Goal: Task Accomplishment & Management: Use online tool/utility

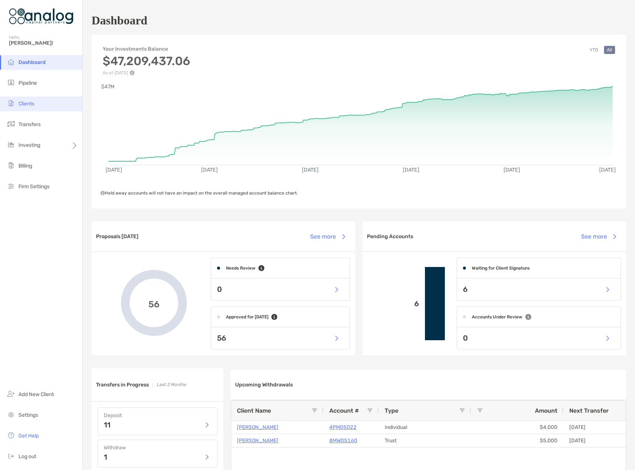
click at [36, 106] on li "Clients" at bounding box center [41, 103] width 82 height 15
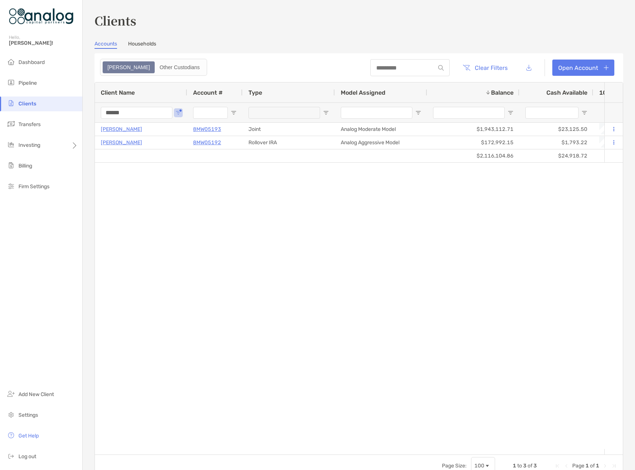
click at [110, 111] on input "******" at bounding box center [137, 113] width 72 height 12
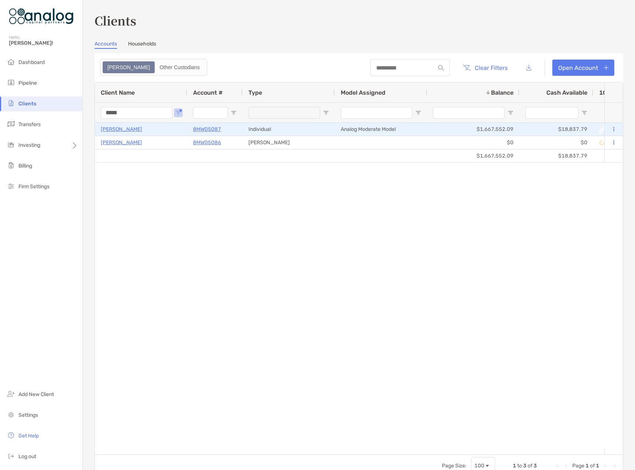
type input "*****"
click at [123, 129] on p "Alyse Schroeder" at bounding box center [121, 128] width 41 height 9
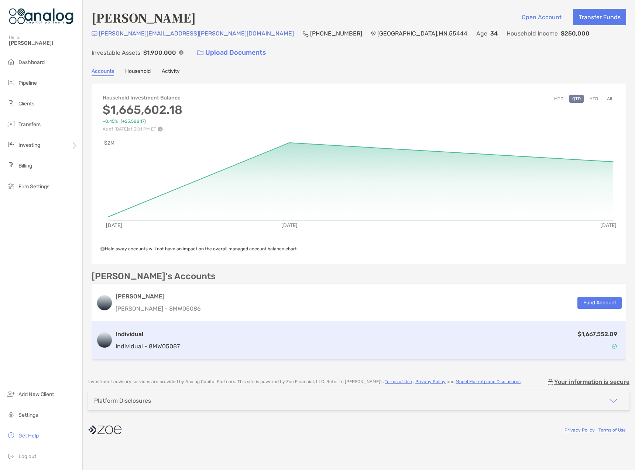
click at [492, 343] on div "$1,667,552.09" at bounding box center [402, 339] width 439 height 21
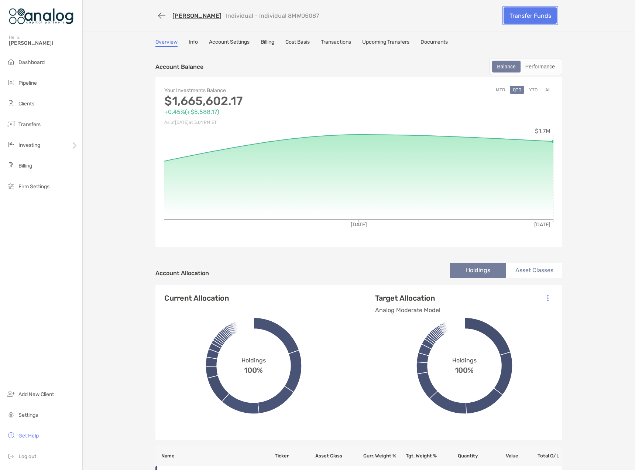
click at [508, 19] on link "Transfer Funds" at bounding box center [530, 15] width 53 height 16
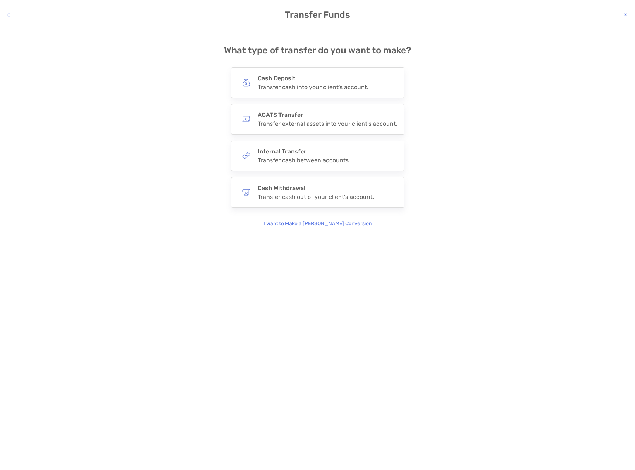
click at [10, 14] on icon "modal" at bounding box center [9, 15] width 5 height 6
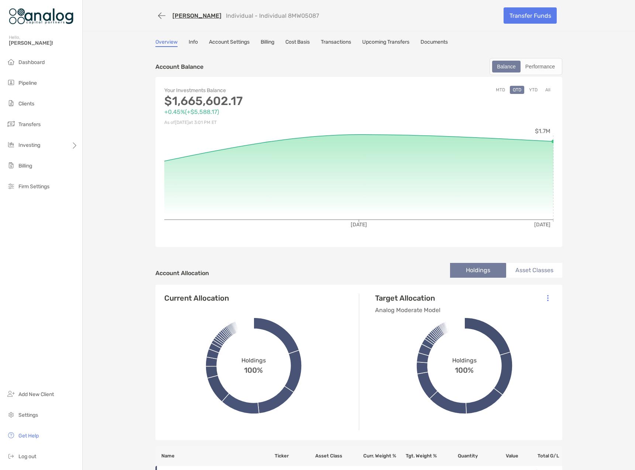
click at [534, 91] on button "YTD" at bounding box center [533, 90] width 14 height 8
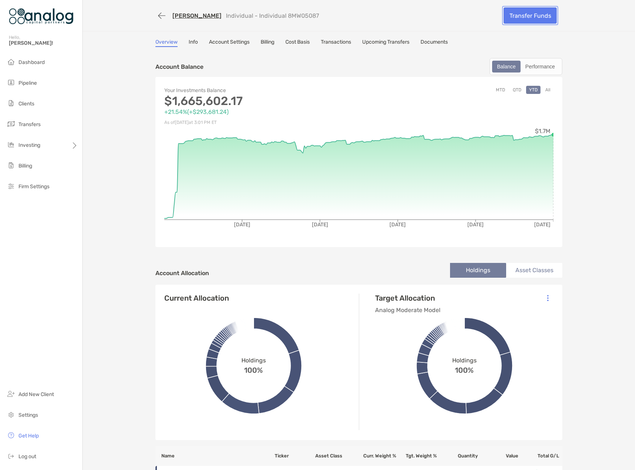
click at [535, 15] on link "Transfer Funds" at bounding box center [530, 15] width 53 height 16
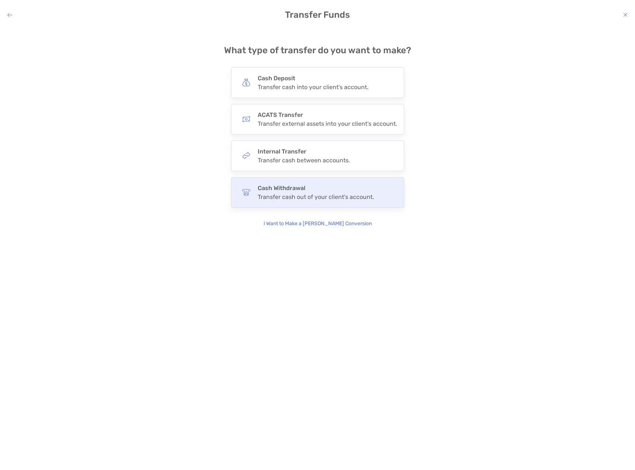
click at [277, 189] on h4 "Cash Withdrawal" at bounding box center [316, 187] width 116 height 7
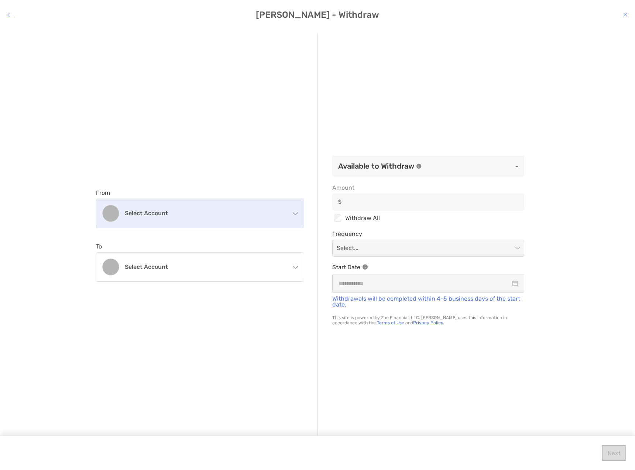
click at [177, 209] on h4 "Select account" at bounding box center [205, 212] width 160 height 7
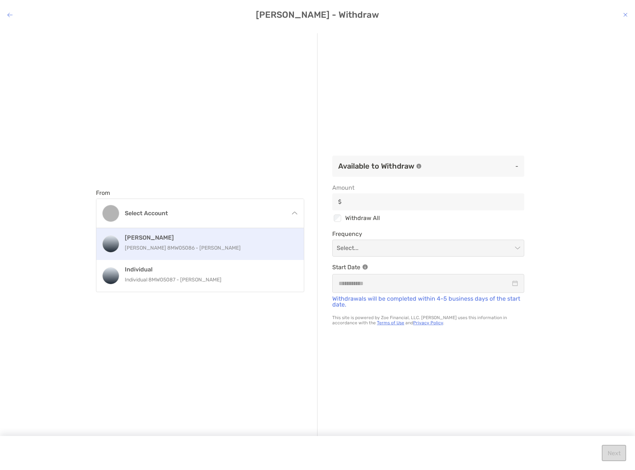
click at [161, 244] on p "Roth IRA 8MW05086 - Alyse Schroeder" at bounding box center [208, 247] width 167 height 9
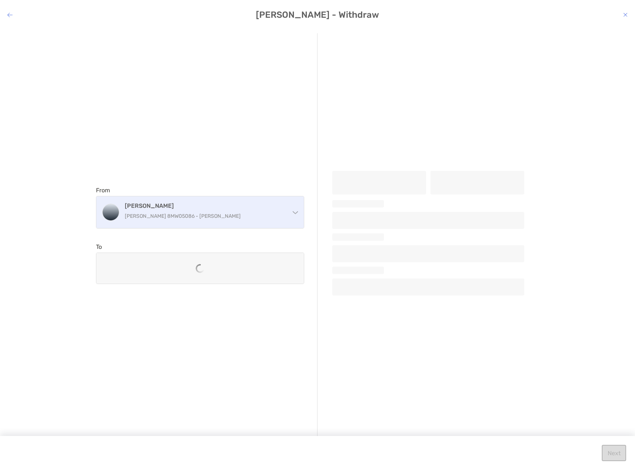
click at [161, 215] on p "Roth IRA 8MW05086 - Alyse Schroeder" at bounding box center [205, 215] width 160 height 9
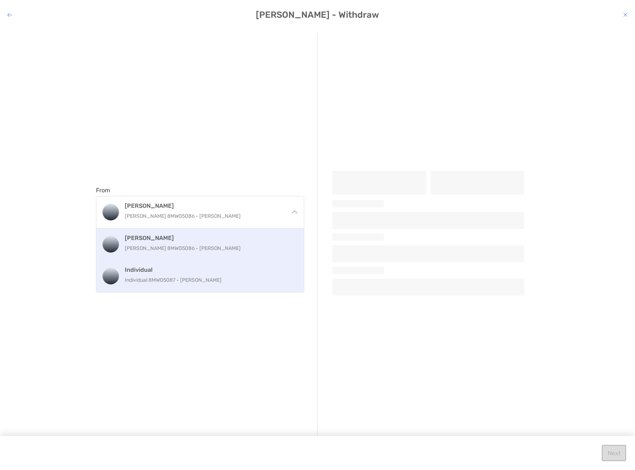
click at [144, 270] on h4 "Individual" at bounding box center [208, 269] width 167 height 7
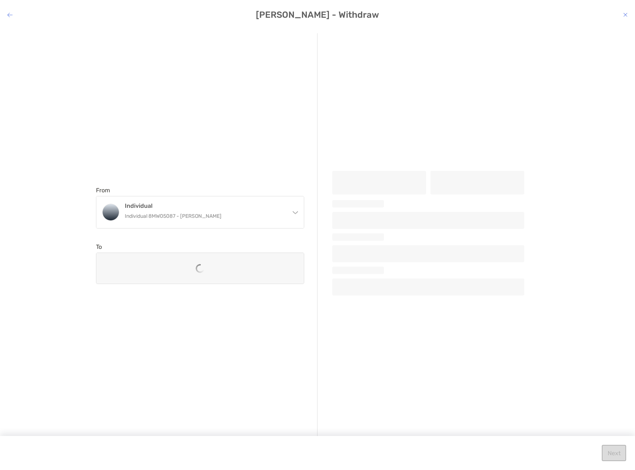
click at [144, 270] on div "modal" at bounding box center [200, 268] width 208 height 31
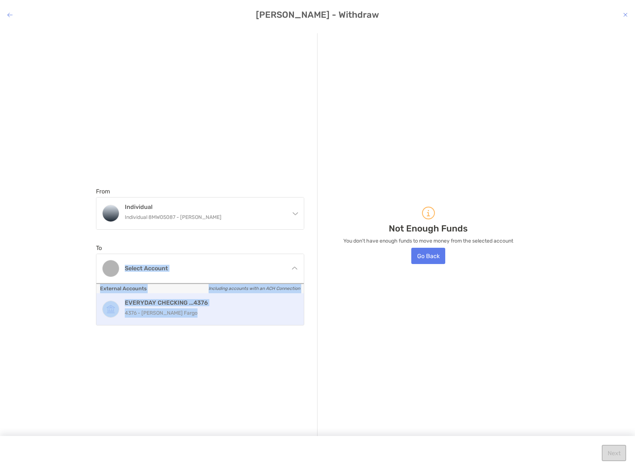
click at [141, 305] on h4 "EVERYDAY CHECKING ...4376" at bounding box center [208, 302] width 167 height 7
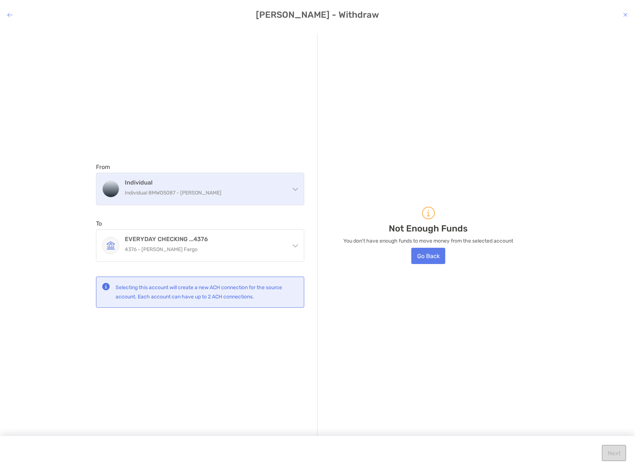
click at [137, 195] on p "Individual 8MW05087 - Alyse Schroeder" at bounding box center [205, 192] width 160 height 9
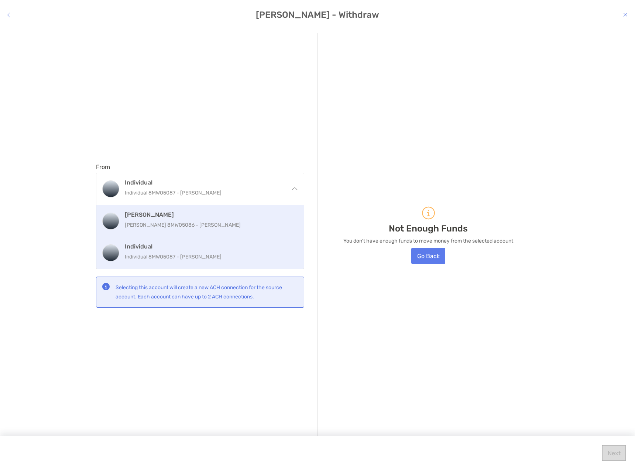
click at [139, 214] on h4 "Roth IRA" at bounding box center [208, 214] width 167 height 7
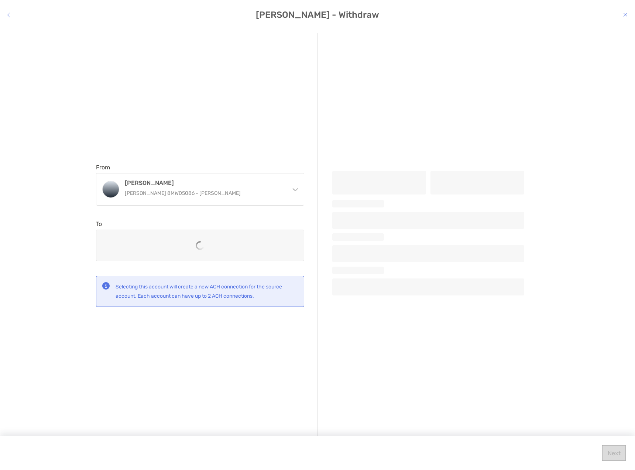
click at [624, 13] on icon "modal" at bounding box center [626, 15] width 4 height 6
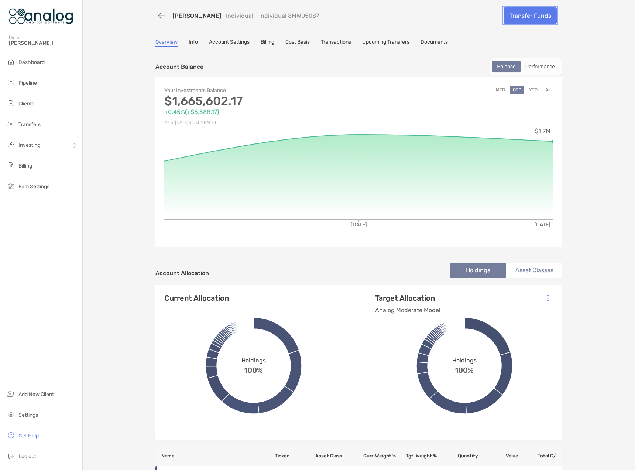
click at [525, 20] on link "Transfer Funds" at bounding box center [530, 15] width 53 height 16
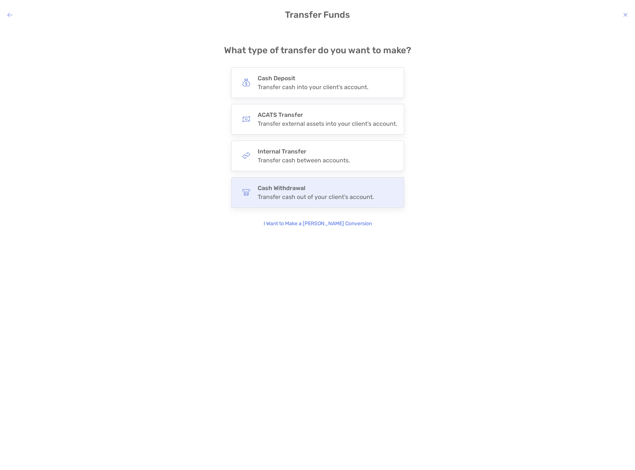
click at [287, 187] on h4 "Cash Withdrawal" at bounding box center [316, 187] width 116 height 7
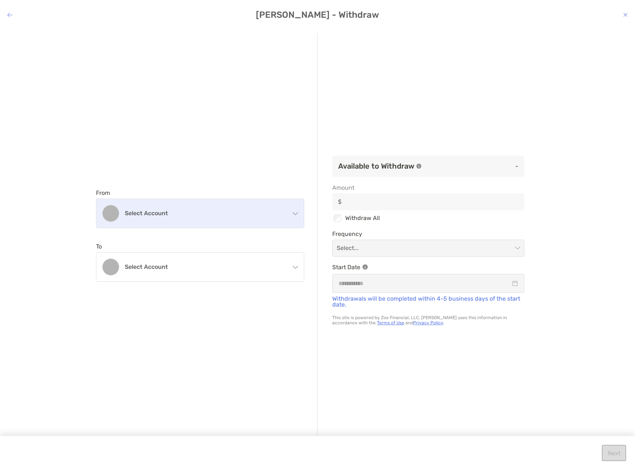
click at [198, 208] on div "Select account" at bounding box center [200, 213] width 208 height 29
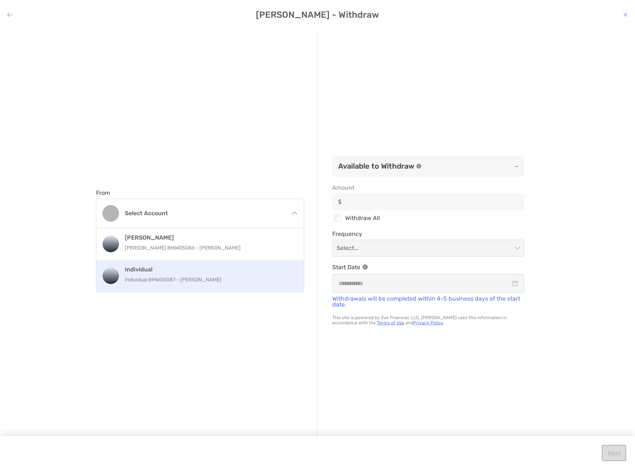
click at [185, 269] on h4 "Individual" at bounding box center [208, 269] width 167 height 7
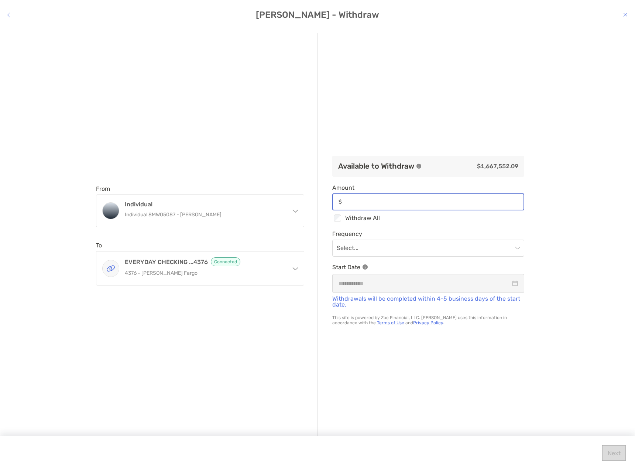
click at [419, 202] on input "Amount" at bounding box center [434, 201] width 179 height 6
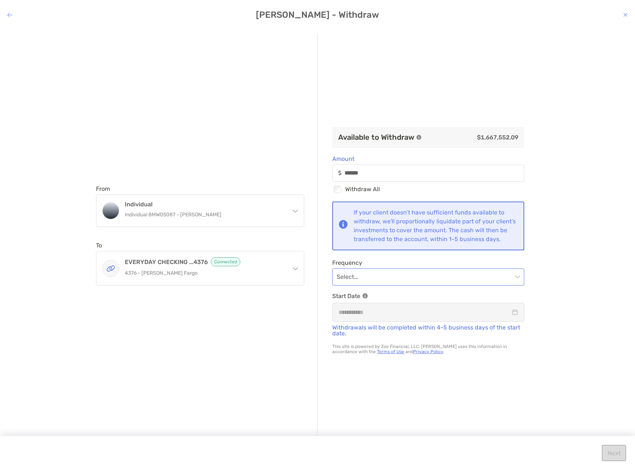
click at [354, 278] on input "modal" at bounding box center [425, 277] width 176 height 16
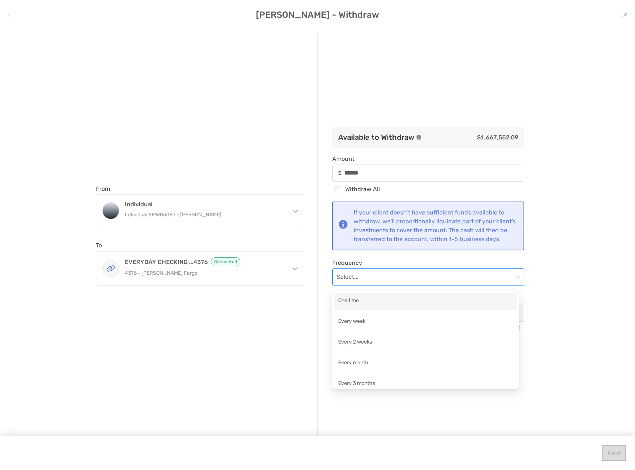
click at [356, 299] on div "One time" at bounding box center [425, 300] width 175 height 9
type input "******"
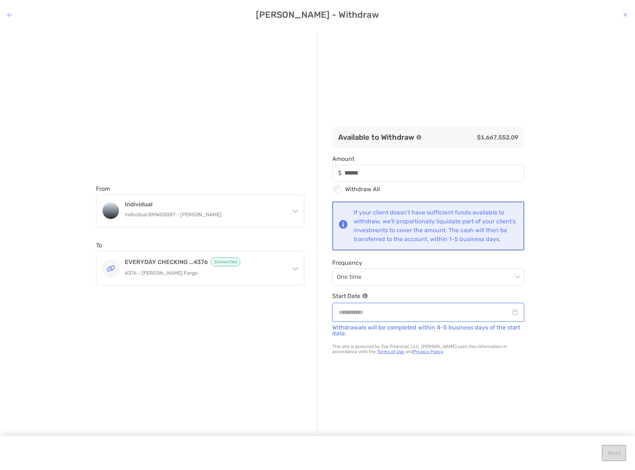
click at [361, 312] on input "modal" at bounding box center [425, 311] width 172 height 9
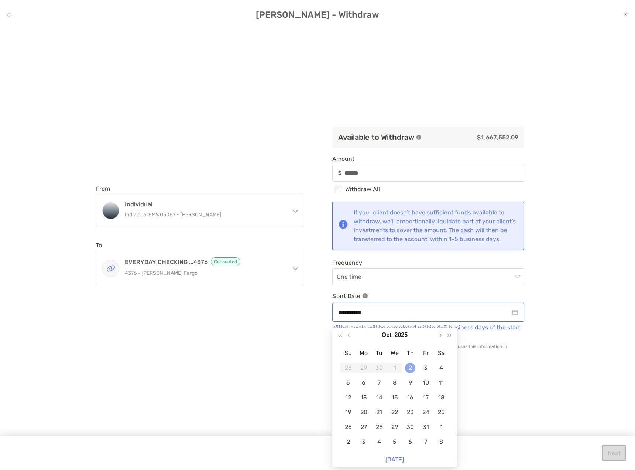
type input "**********"
click at [412, 372] on div "2" at bounding box center [410, 367] width 10 height 10
type input "******"
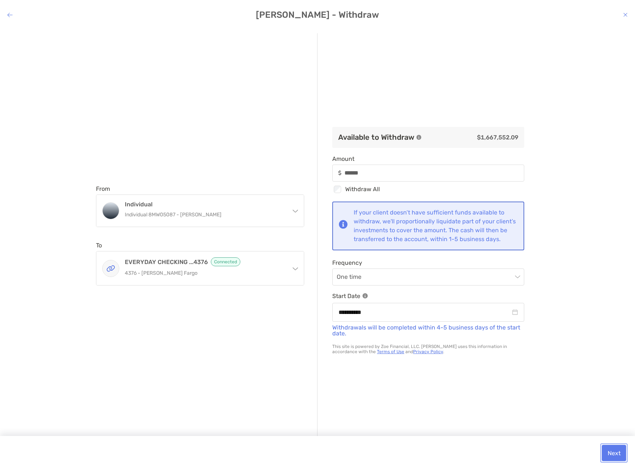
click at [614, 453] on button "Next" at bounding box center [614, 452] width 24 height 16
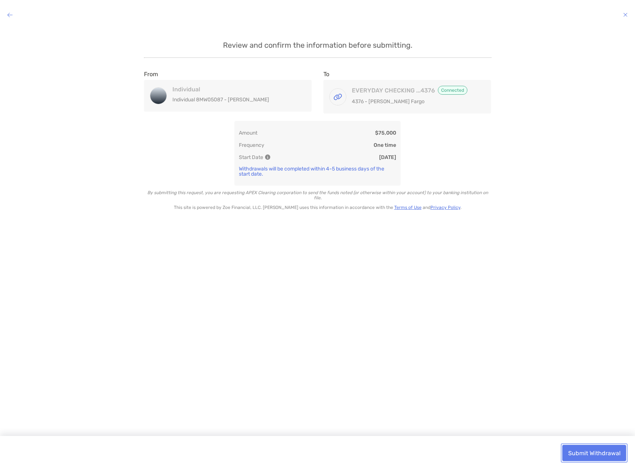
click at [614, 453] on button "Submit Withdrawal" at bounding box center [595, 452] width 64 height 16
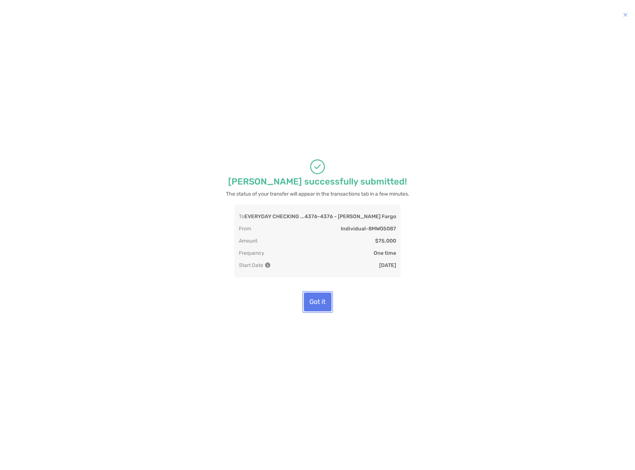
click at [327, 311] on button "Got it" at bounding box center [318, 301] width 28 height 19
